Goal: Task Accomplishment & Management: Use online tool/utility

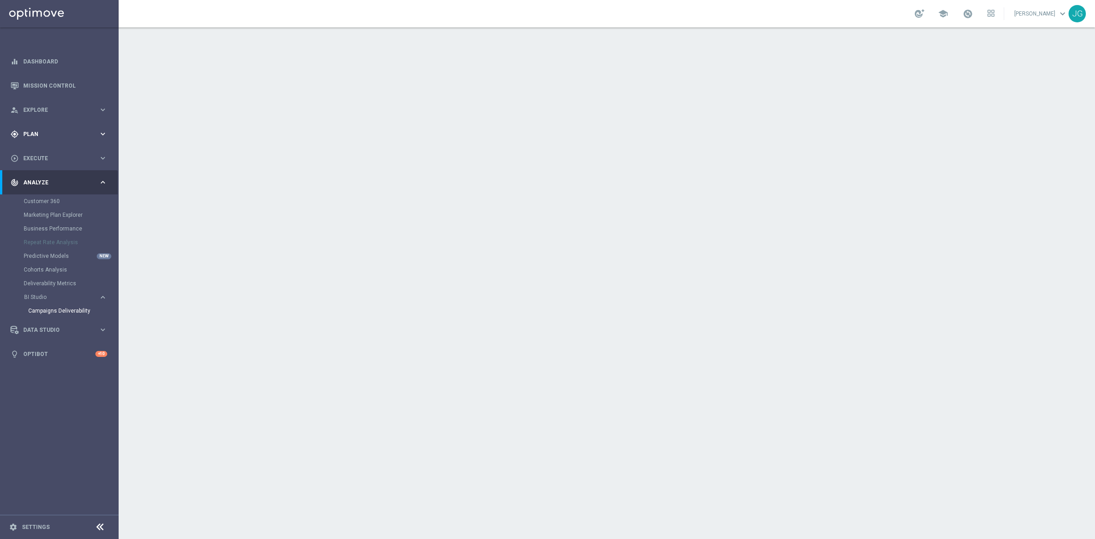
click at [105, 132] on icon "keyboard_arrow_right" at bounding box center [103, 134] width 9 height 9
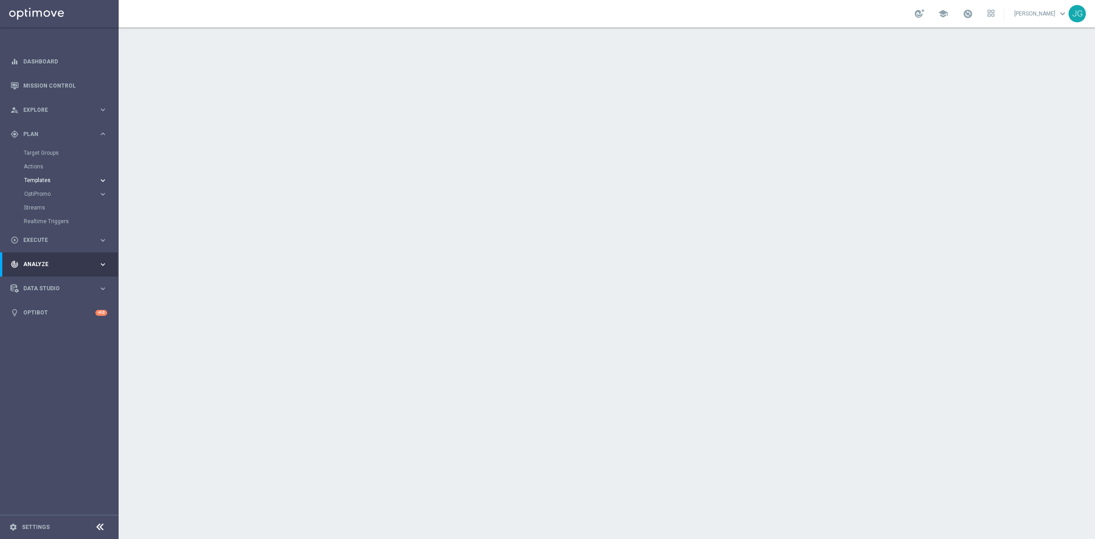
click at [37, 180] on span "Templates" at bounding box center [56, 179] width 65 height 5
click at [47, 197] on link "Optimail" at bounding box center [61, 193] width 67 height 7
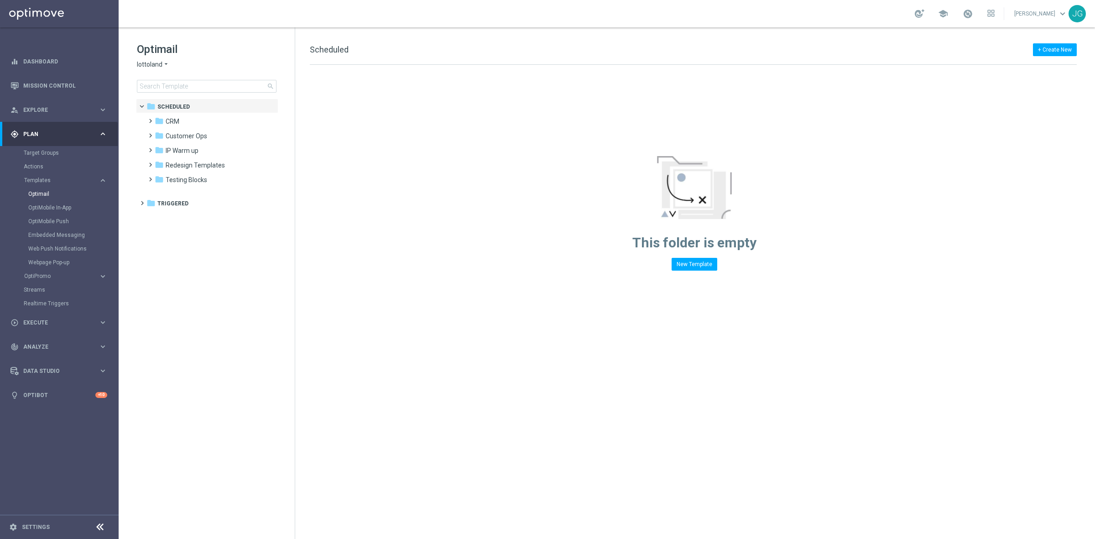
click at [165, 63] on icon "arrow_drop_down" at bounding box center [165, 64] width 7 height 9
click at [0, 0] on span "[DOMAIN_NAME]" at bounding box center [0, 0] width 0 height 0
click at [194, 88] on input at bounding box center [207, 86] width 140 height 13
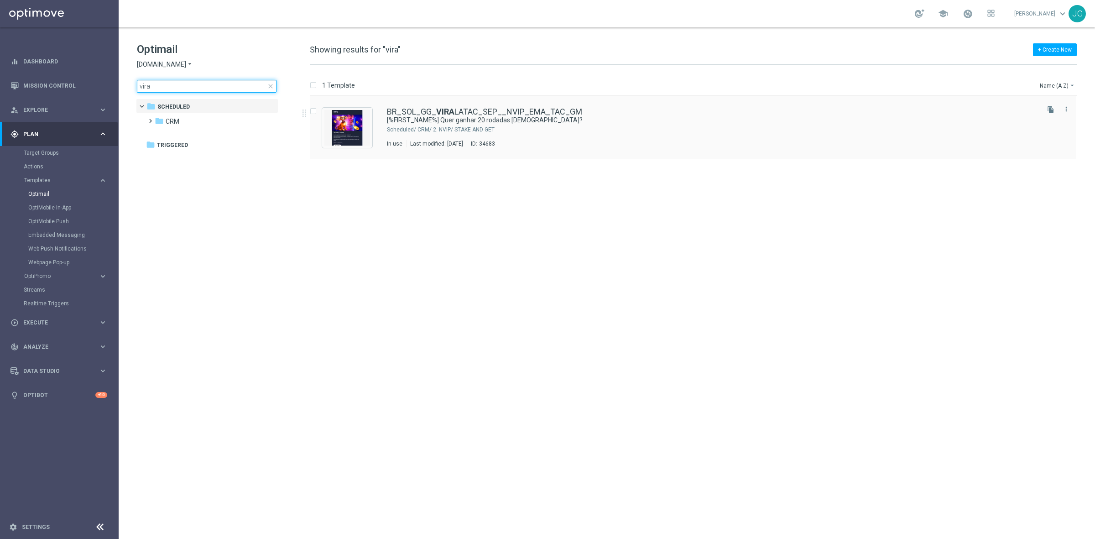
type input "vira"
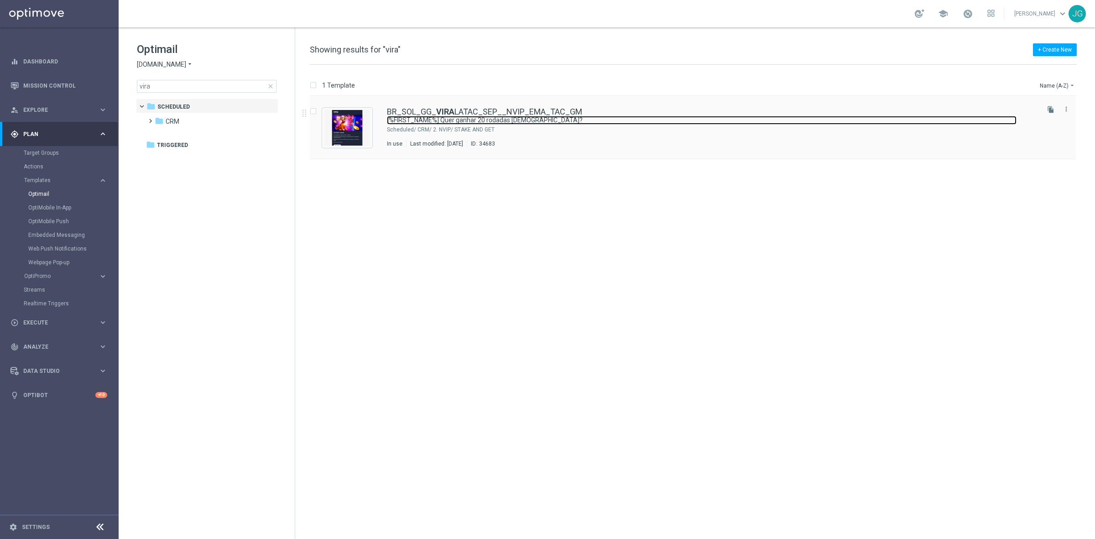
click at [494, 124] on link "[%FIRST_NAME%] Quer ganhar 20 rodadas [DEMOGRAPHIC_DATA]?" at bounding box center [702, 120] width 630 height 9
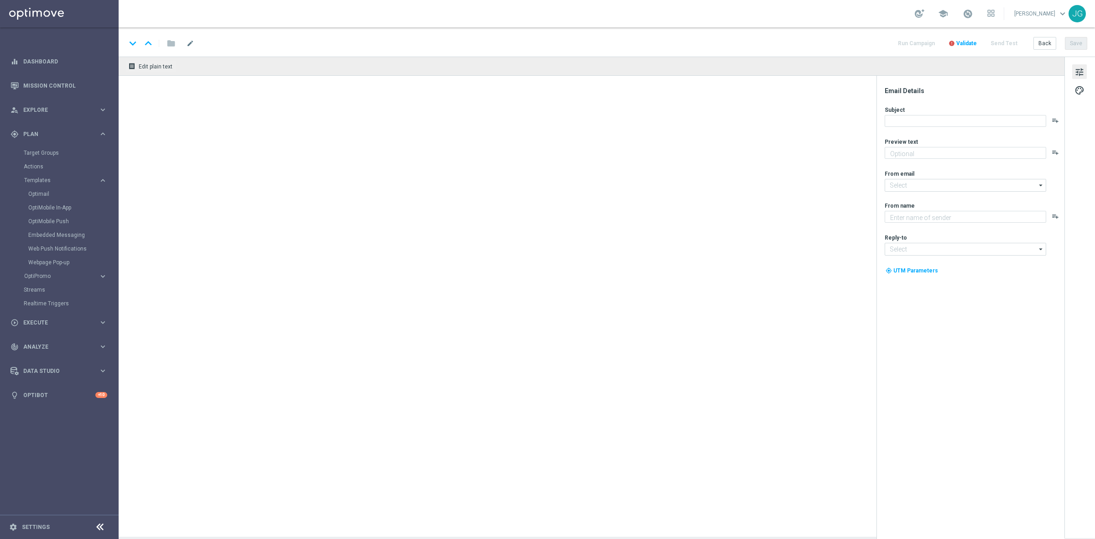
type textarea "Jogue O ViraLata Caramelo! Aposte apenas R$ 20 nos slots selecionados para gara…"
type textarea "Sorte Online Betz"
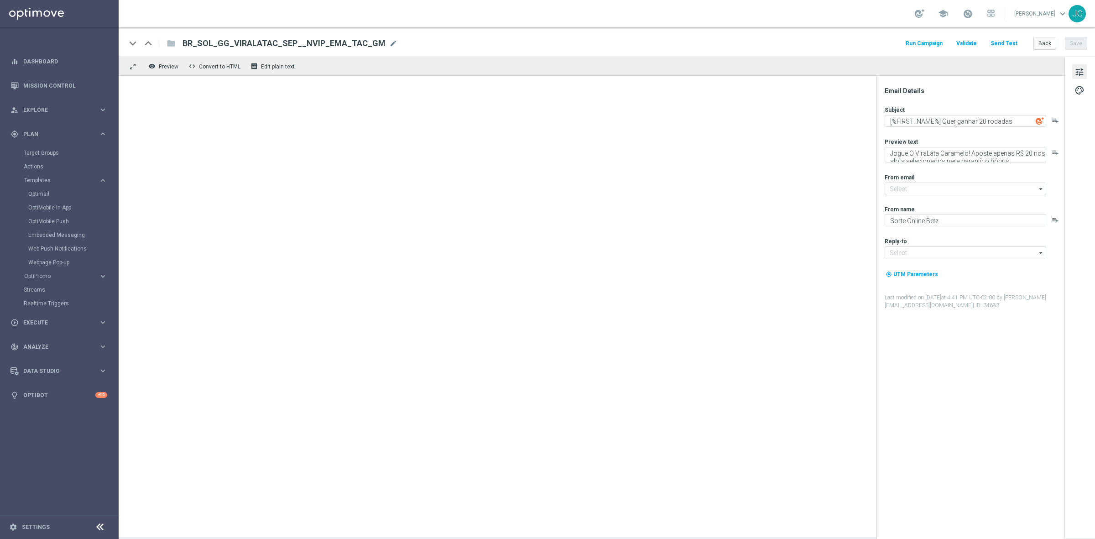
type input "[EMAIL_ADDRESS][DOMAIN_NAME]"
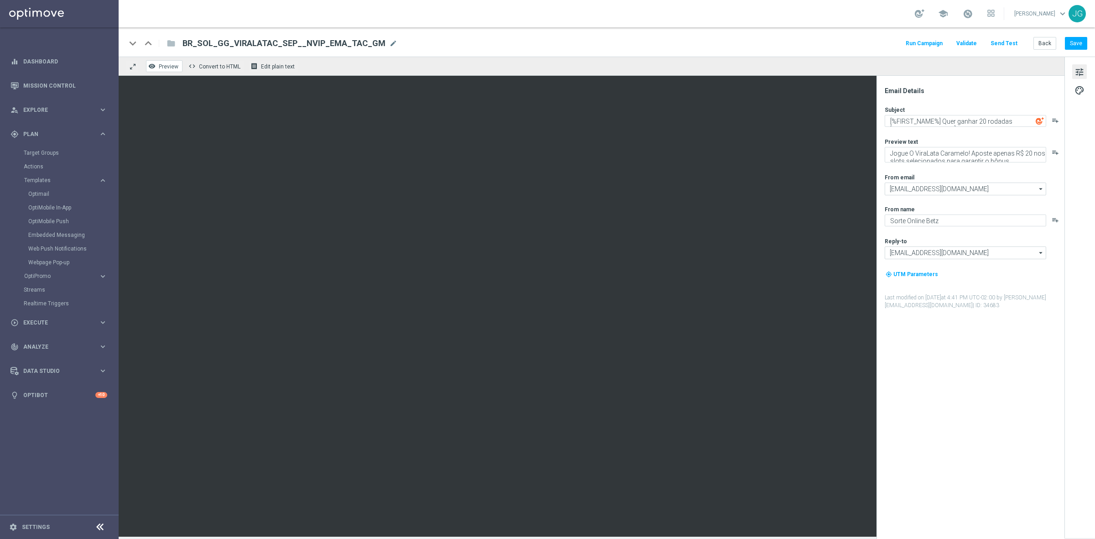
click at [162, 68] on span "Preview" at bounding box center [169, 66] width 20 height 6
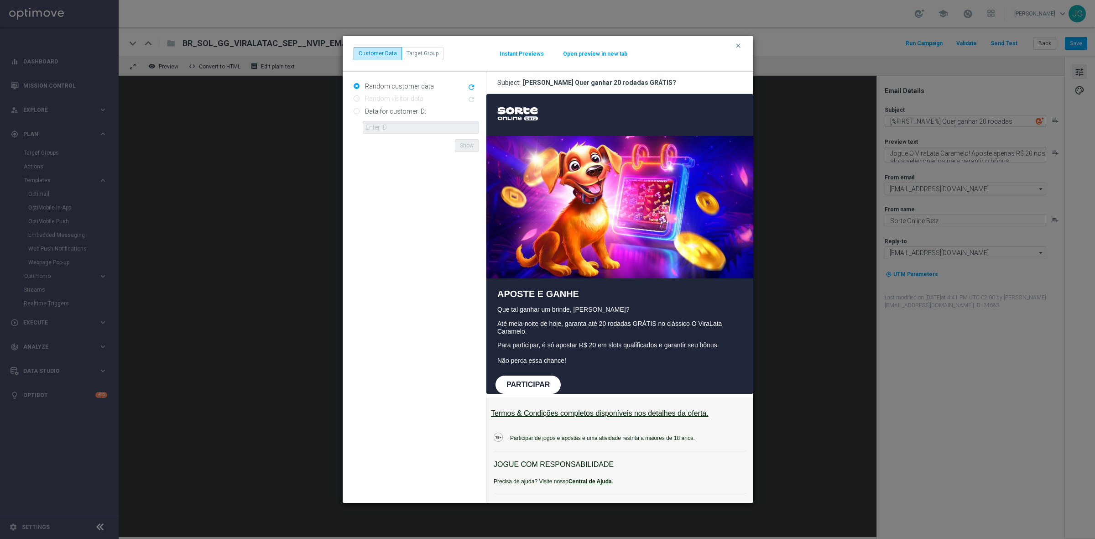
click at [596, 54] on button "Open preview in new tab" at bounding box center [595, 53] width 65 height 7
click at [240, 129] on modal-container "clear Customer Data Target Group Instant Previews Open preview in new tab Rando…" at bounding box center [547, 269] width 1095 height 539
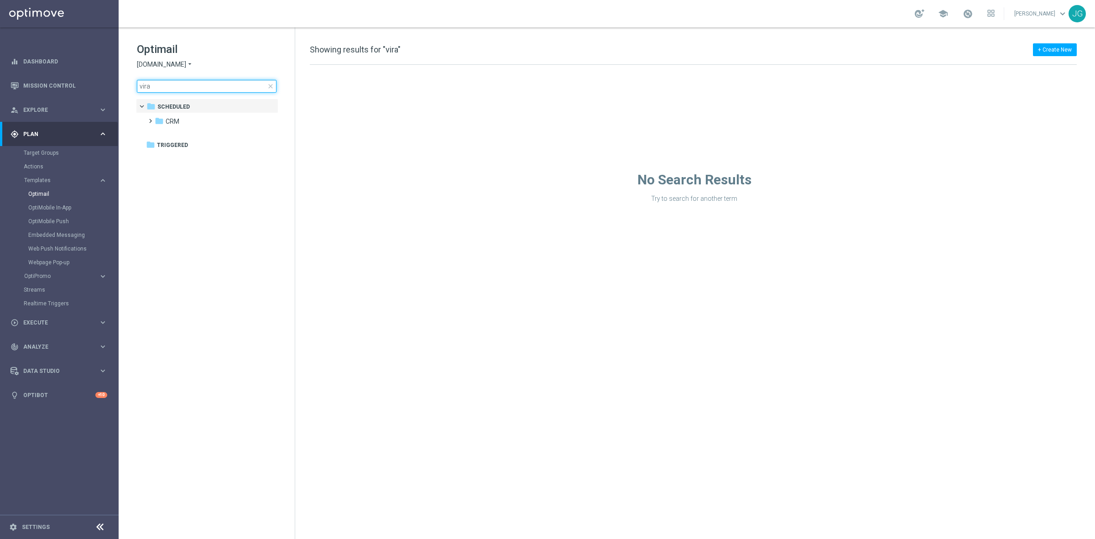
drag, startPoint x: 176, startPoint y: 87, endPoint x: 129, endPoint y: 87, distance: 47.0
click at [129, 87] on div "Optimail [DOMAIN_NAME] arrow_drop_down × [DOMAIN_NAME] vira close folder 1 Fold…" at bounding box center [207, 89] width 176 height 125
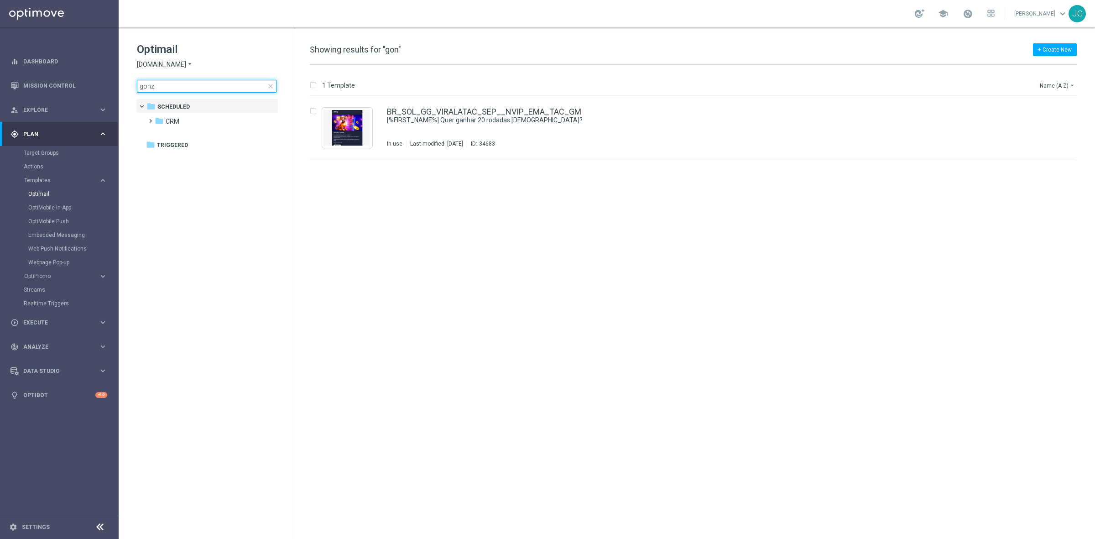
type input "gonzo"
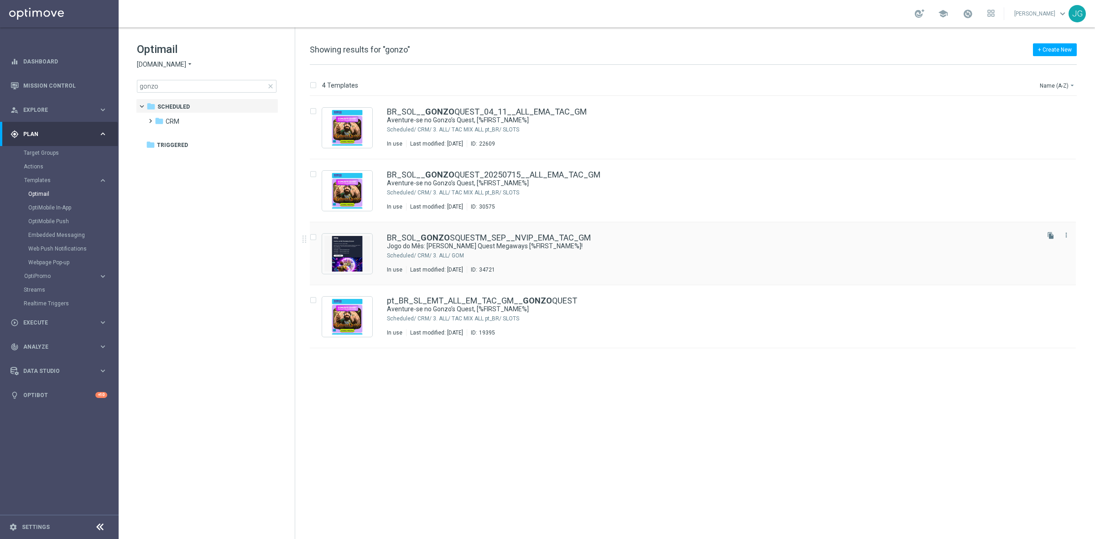
click at [491, 252] on div "CRM/ 3. ALL/ GOM" at bounding box center [727, 255] width 620 height 7
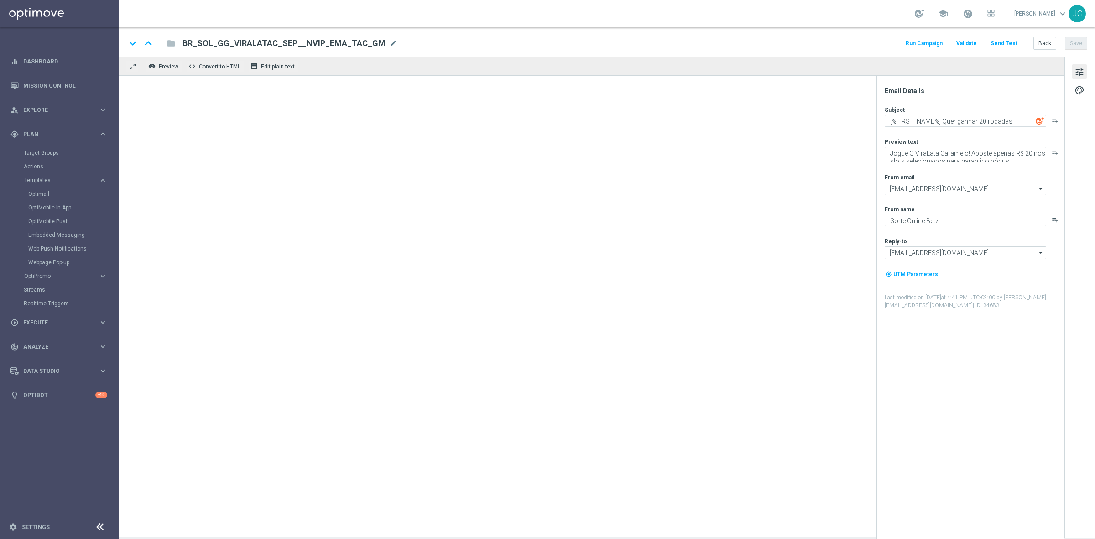
type textarea "Jogo do Mês: [PERSON_NAME] Quest Megaways [%FIRST_NAME%]!"
type textarea "Garanta rodadas extras e muita diversão!"
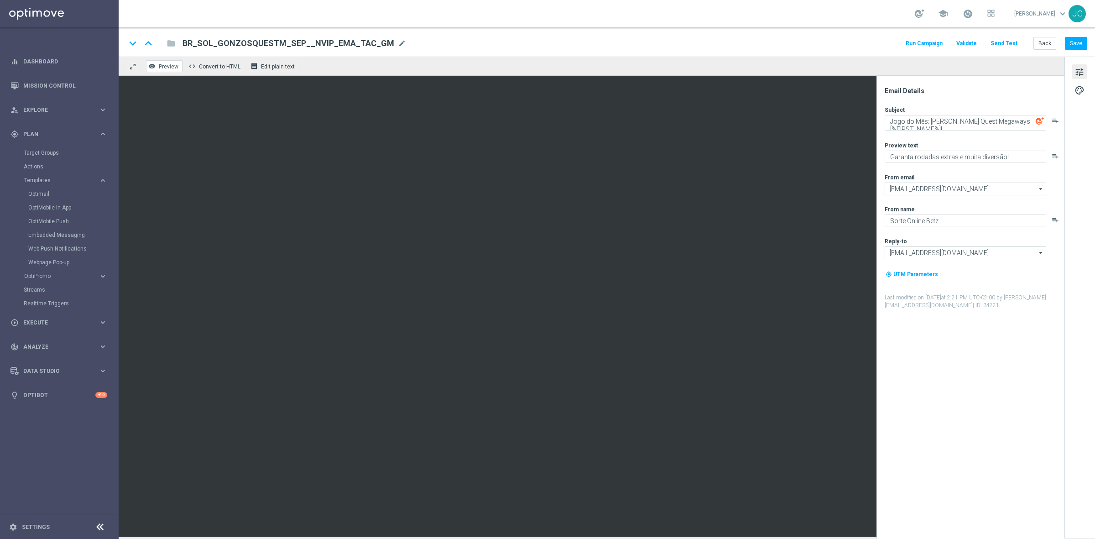
click at [167, 68] on span "Preview" at bounding box center [169, 66] width 20 height 6
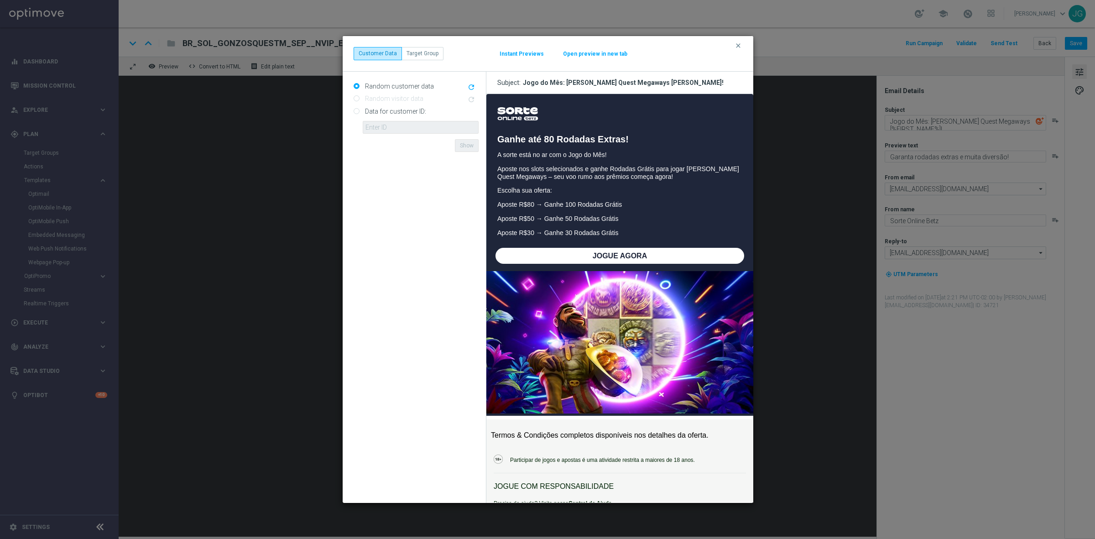
click at [606, 53] on button "Open preview in new tab" at bounding box center [595, 53] width 65 height 7
click at [738, 46] on icon "clear" at bounding box center [738, 45] width 7 height 7
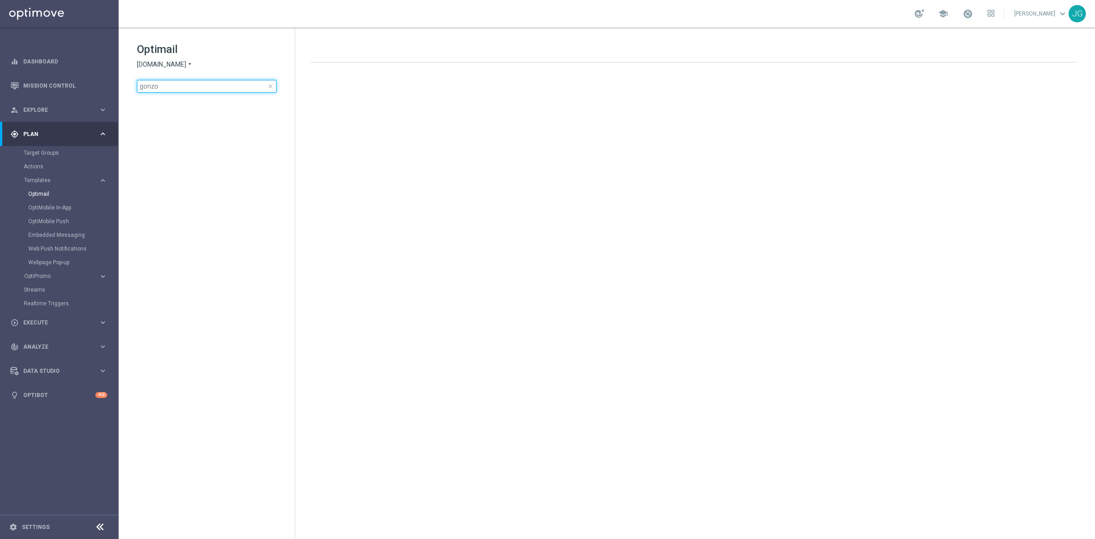
click at [185, 87] on input "gonzo" at bounding box center [207, 86] width 140 height 13
click at [185, 86] on input "gonzo" at bounding box center [207, 86] width 140 height 13
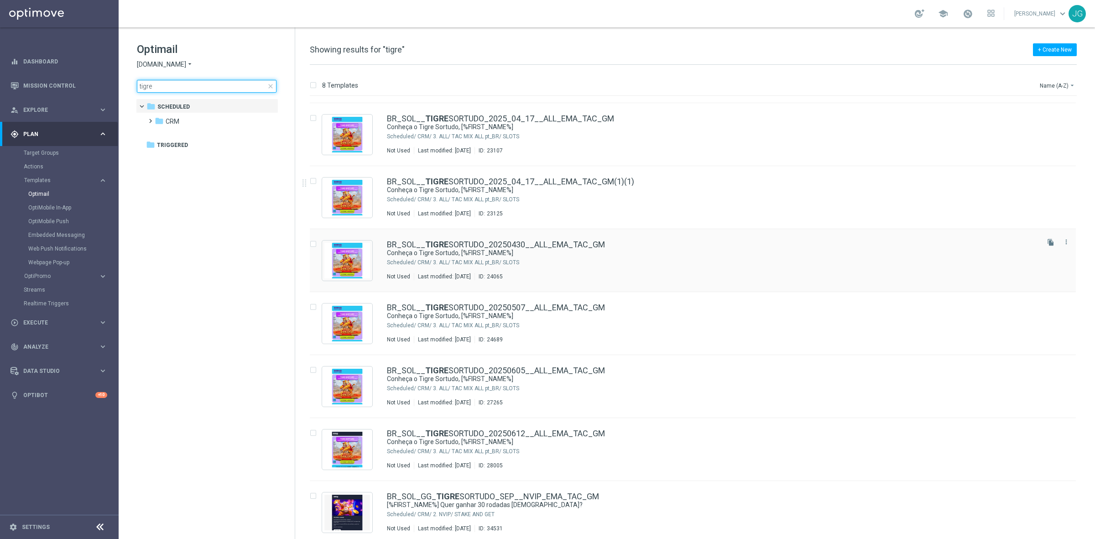
scroll to position [61, 0]
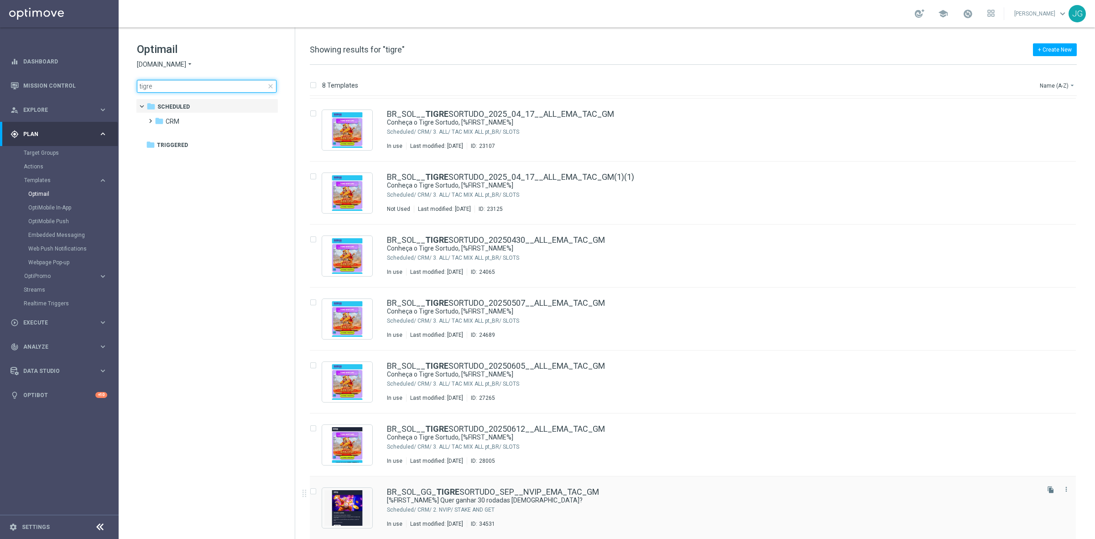
type input "tigre"
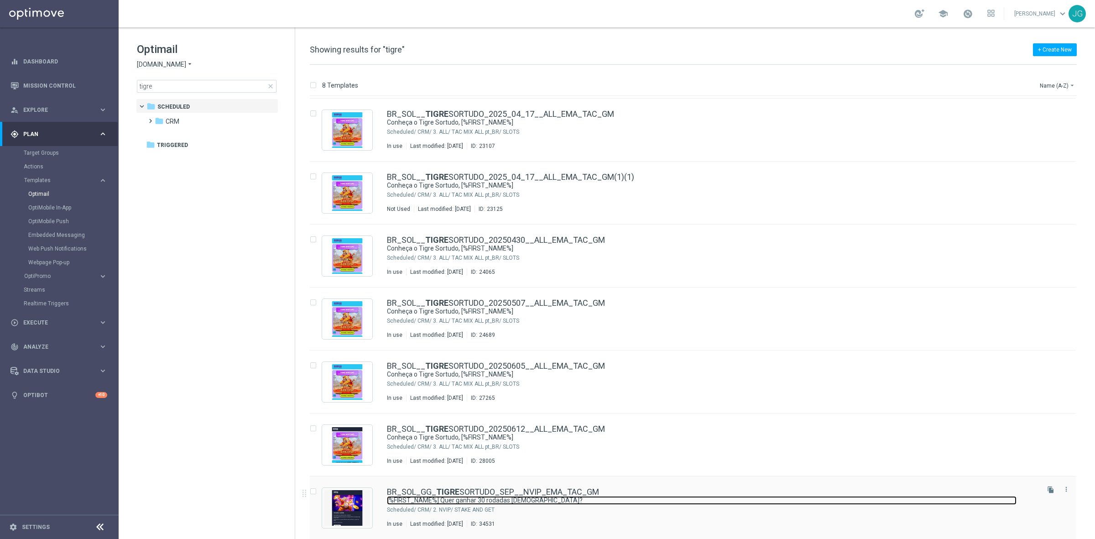
click at [514, 498] on link "[%FIRST_NAME%] Quer ganhar 30 rodadas [DEMOGRAPHIC_DATA]?" at bounding box center [702, 500] width 630 height 9
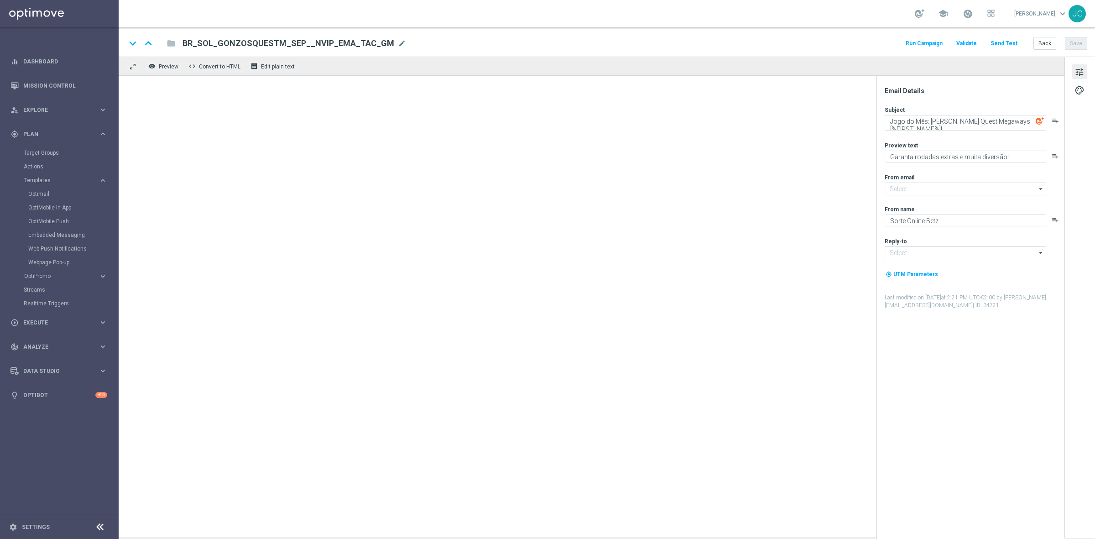
type input "[EMAIL_ADDRESS][DOMAIN_NAME]"
type textarea "[%FIRST_NAME%] Quer ganhar 30 rodadas [DEMOGRAPHIC_DATA]?"
type textarea "Jogue Tigre Sortudo 1000! Aposte apenas R$ 30 nos slots selecionados para garan…"
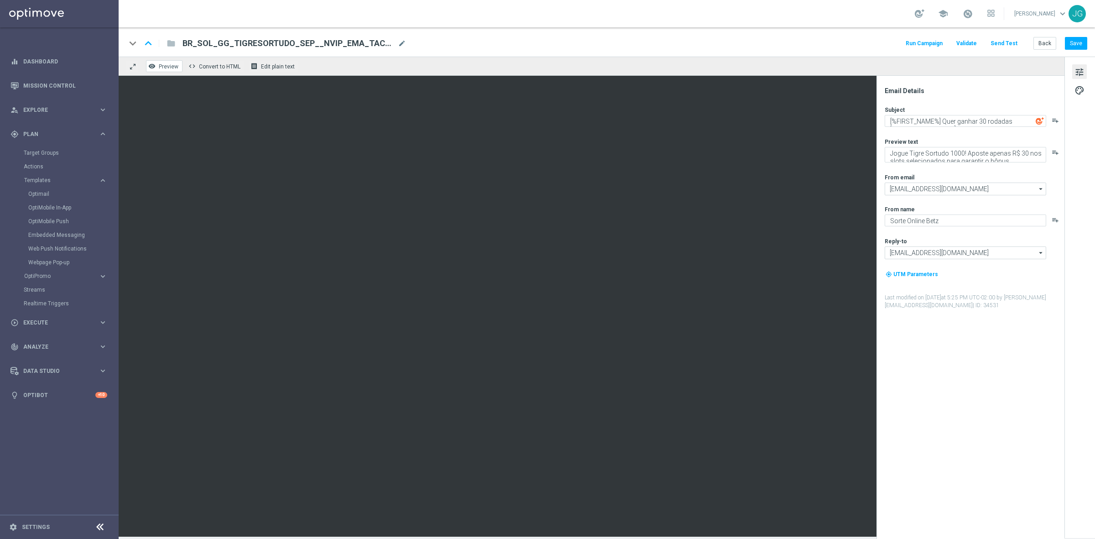
click at [162, 68] on span "Preview" at bounding box center [169, 66] width 20 height 6
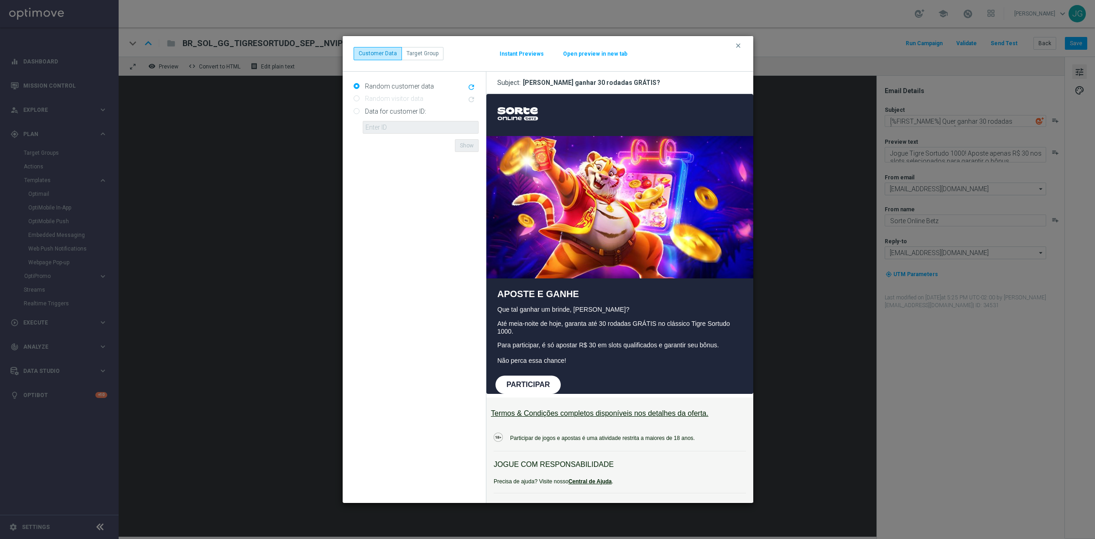
click at [602, 52] on button "Open preview in new tab" at bounding box center [595, 53] width 65 height 7
